Goal: Navigation & Orientation: Find specific page/section

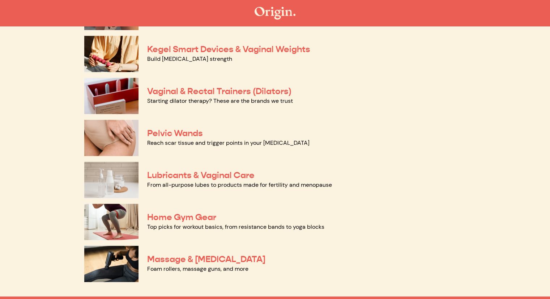
scroll to position [290, 0]
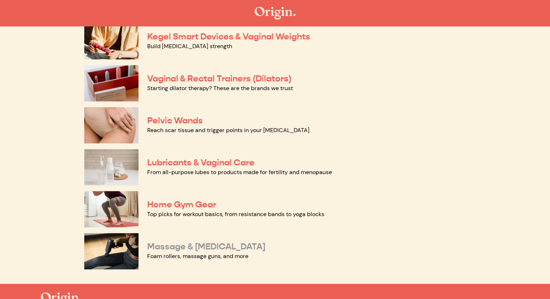
click at [175, 244] on link "Massage & [MEDICAL_DATA]" at bounding box center [206, 246] width 118 height 11
click at [168, 118] on link "Pelvic Wands" at bounding box center [175, 120] width 56 height 11
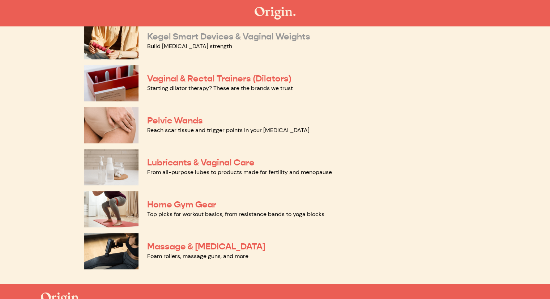
click at [164, 35] on link "Kegel Smart Devices & Vaginal Weights" at bounding box center [228, 36] width 163 height 11
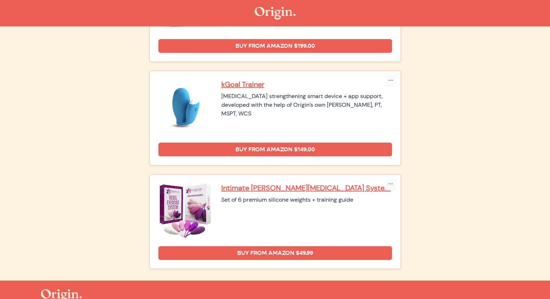
scroll to position [181, 0]
